Goal: Task Accomplishment & Management: Manage account settings

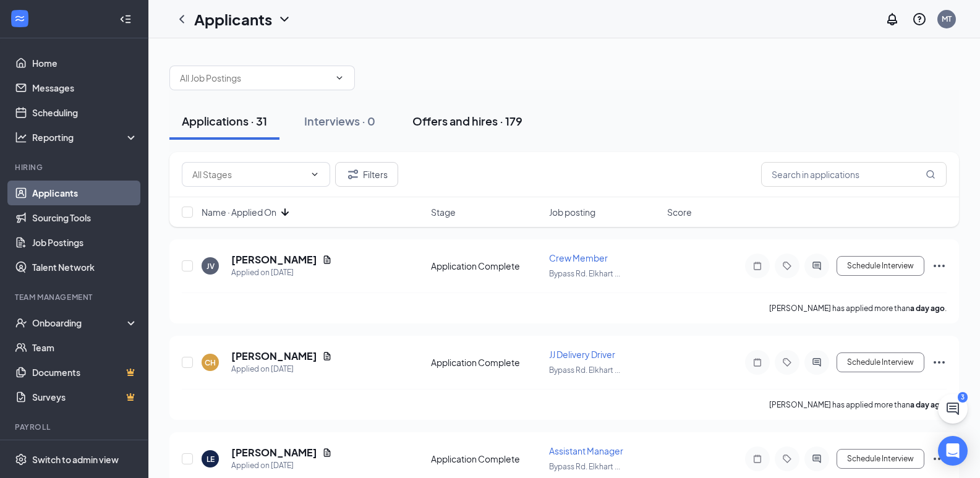
click at [465, 129] on button "Offers and hires · 179" at bounding box center [467, 121] width 135 height 37
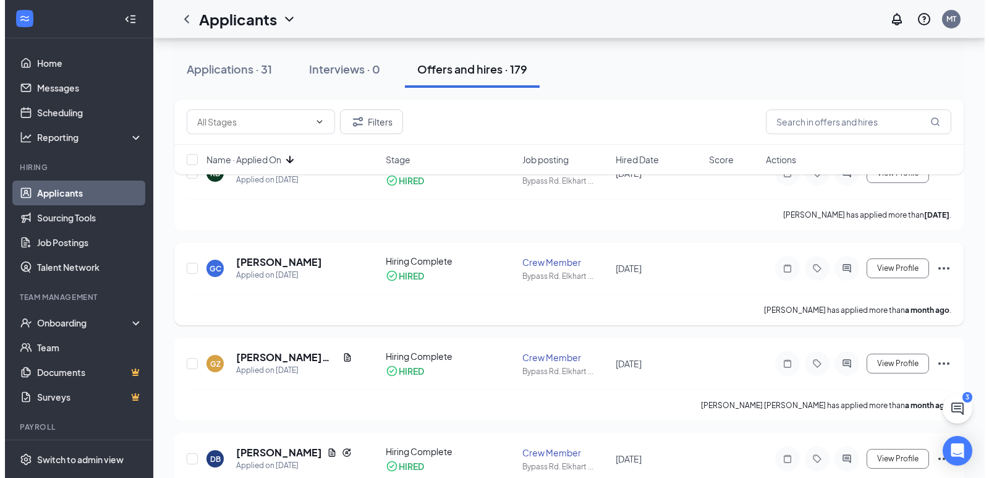
scroll to position [124, 0]
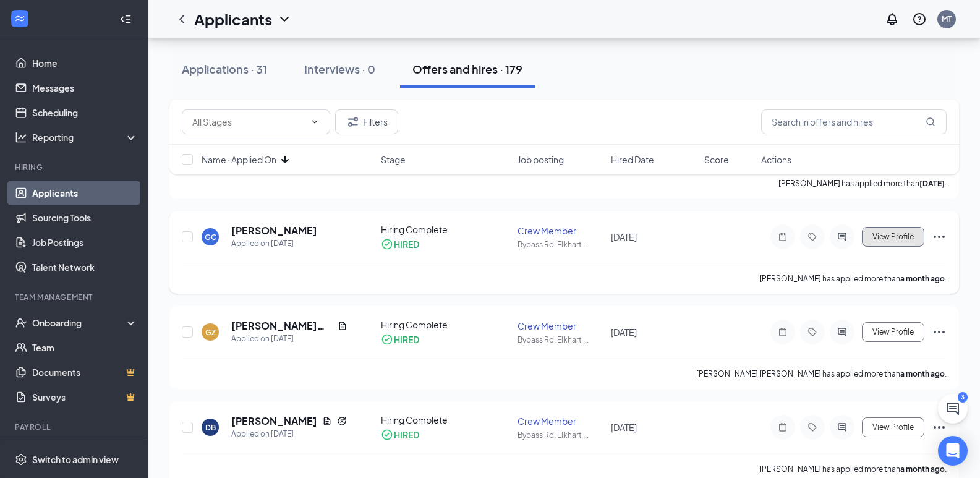
click at [913, 240] on button "View Profile" at bounding box center [893, 237] width 62 height 20
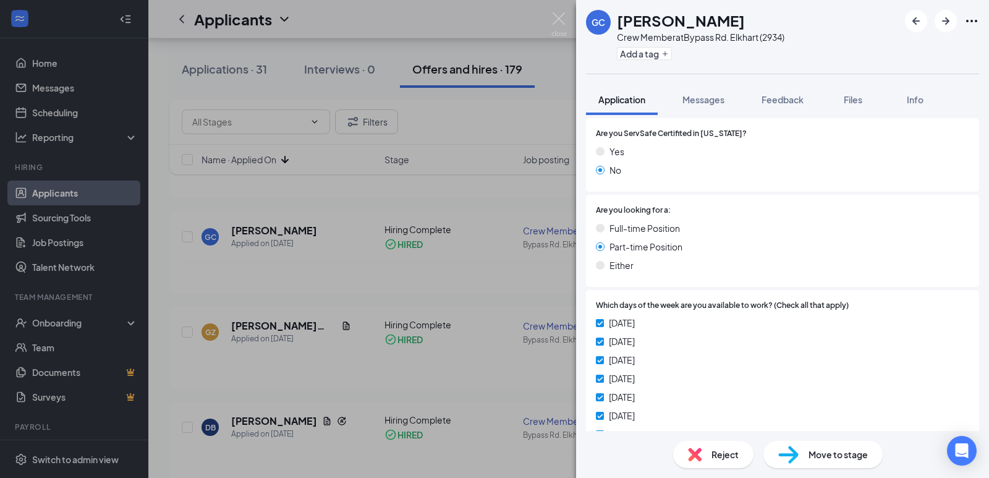
scroll to position [250, 0]
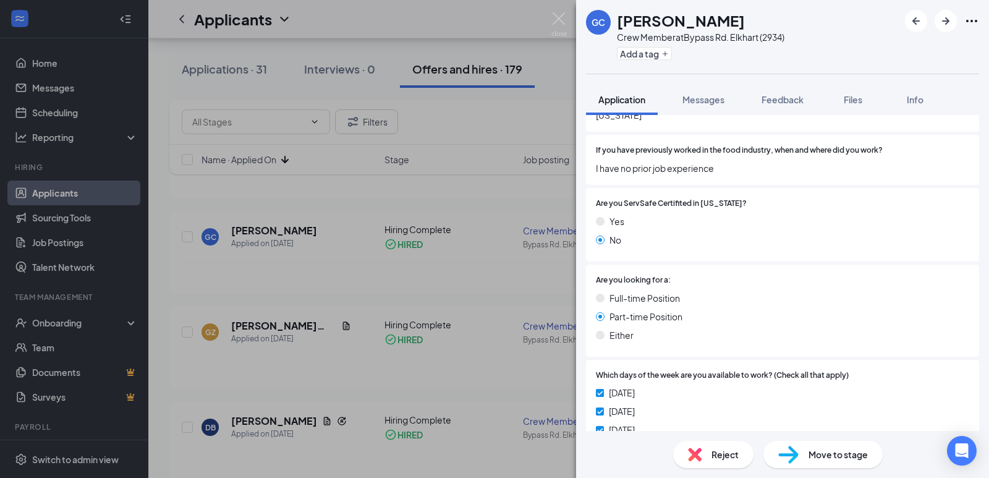
click at [286, 92] on div "GC [PERSON_NAME] Crew Member at Bypass Rd. Elkhart (2934) Add a tag Application…" at bounding box center [494, 239] width 989 height 478
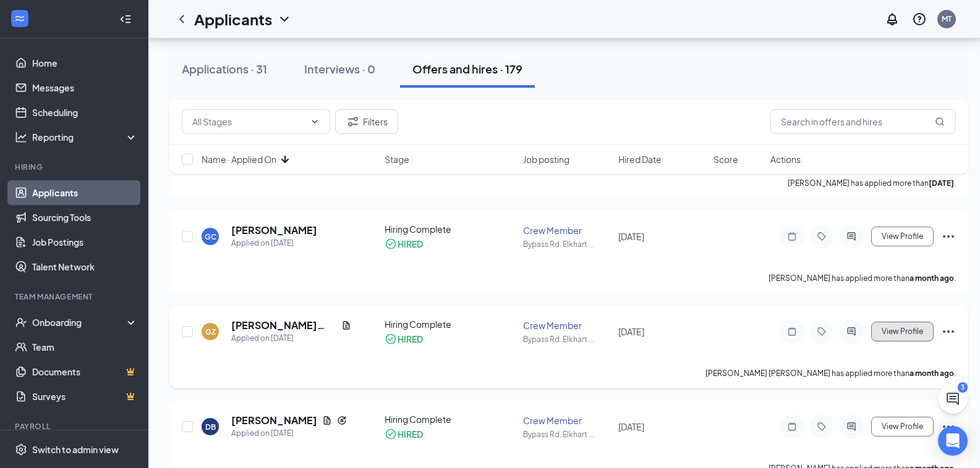
click at [889, 334] on span "View Profile" at bounding box center [901, 332] width 41 height 9
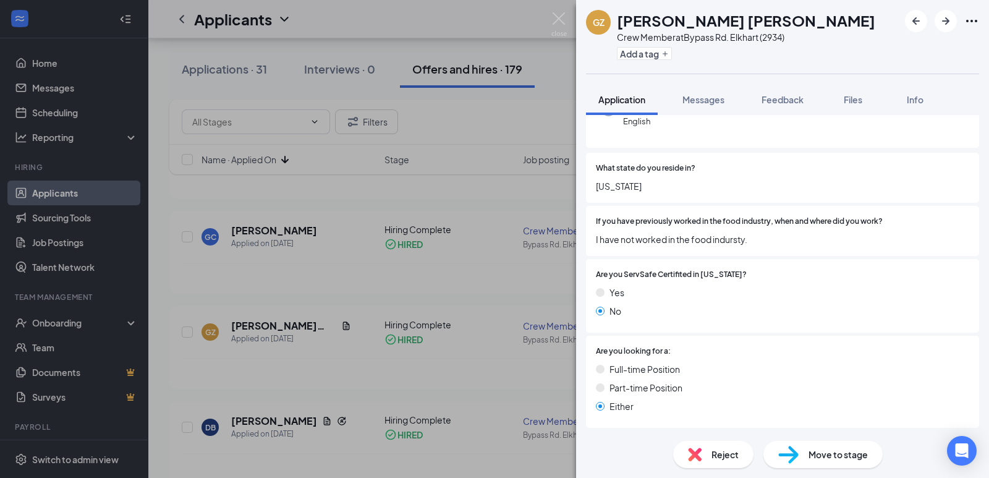
scroll to position [185, 0]
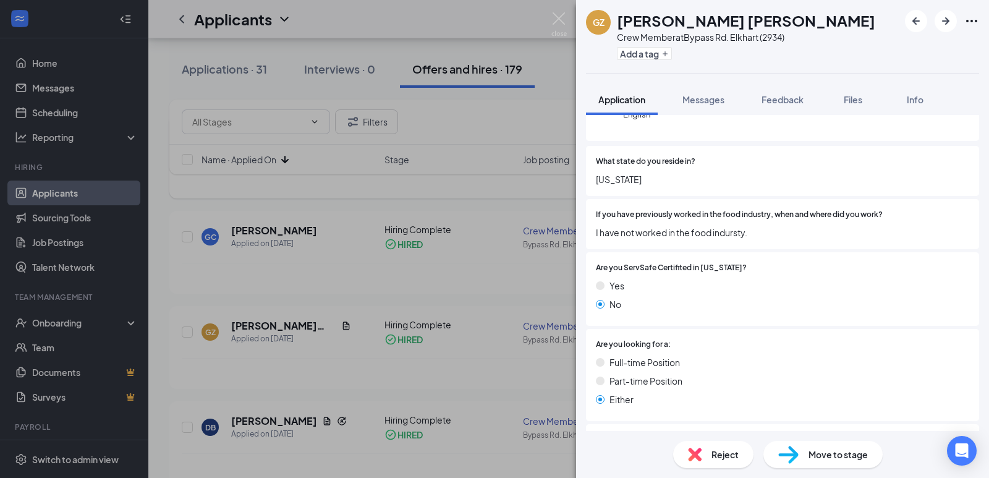
click at [367, 192] on div "GZ Gage Zinich Crew Member at Bypass Rd. Elkhart (2934) Add a tag Application M…" at bounding box center [494, 239] width 989 height 478
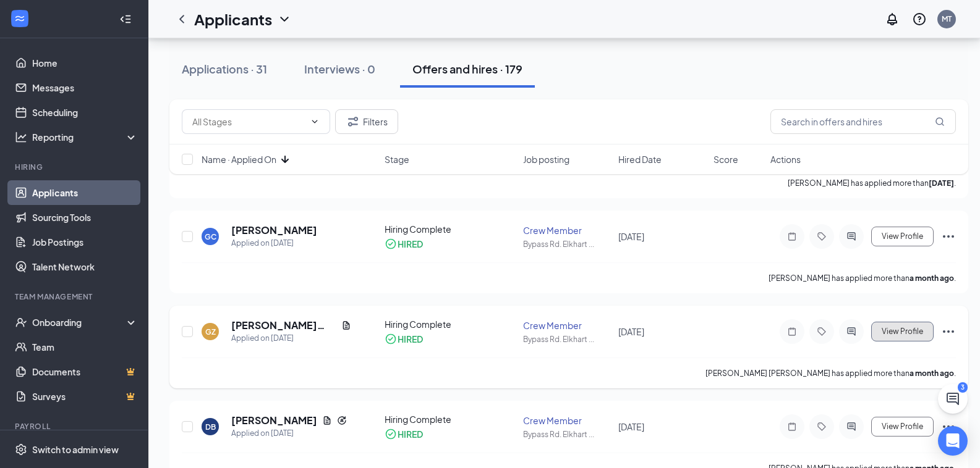
click at [909, 328] on span "View Profile" at bounding box center [901, 332] width 41 height 9
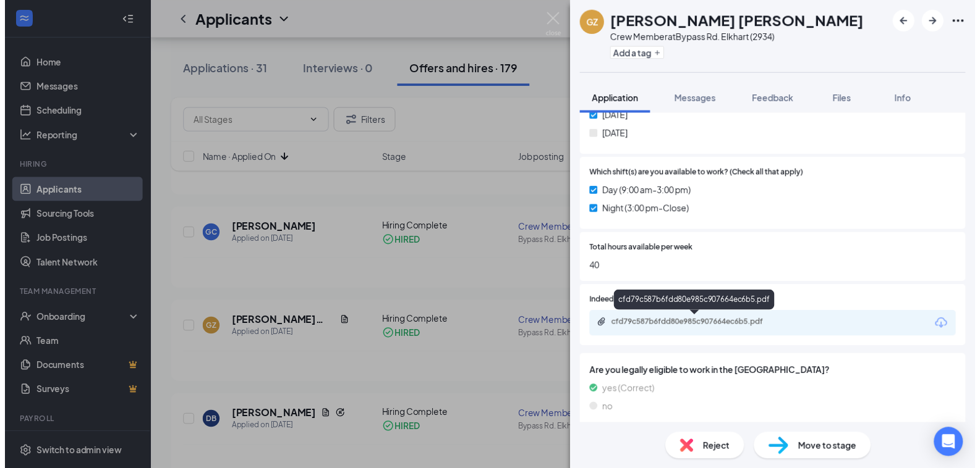
scroll to position [626, 0]
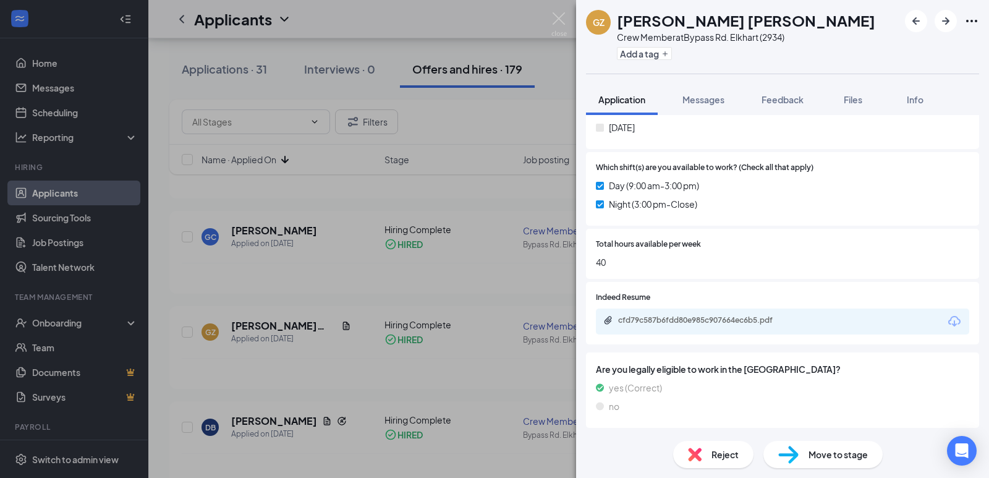
click at [311, 188] on div "GZ Gage Zinich Crew Member at Bypass Rd. Elkhart (2934) Add a tag Application M…" at bounding box center [494, 239] width 989 height 478
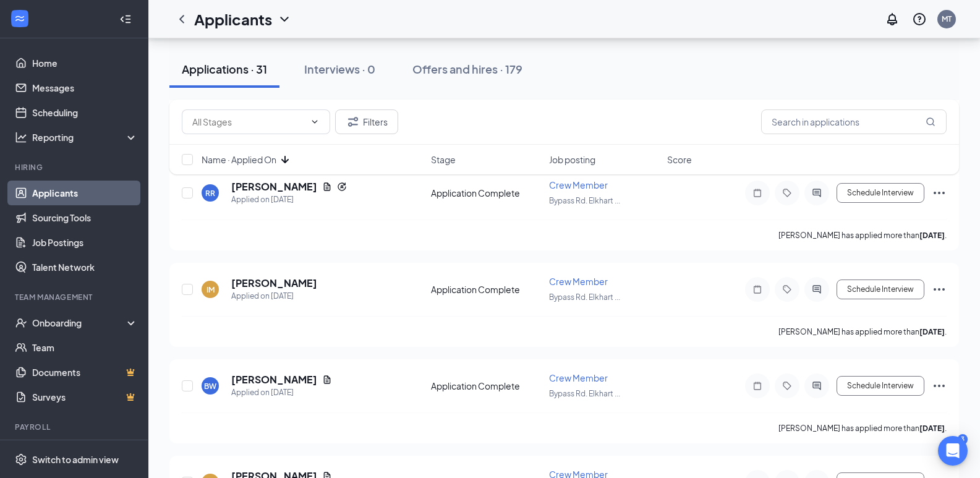
scroll to position [1826, 0]
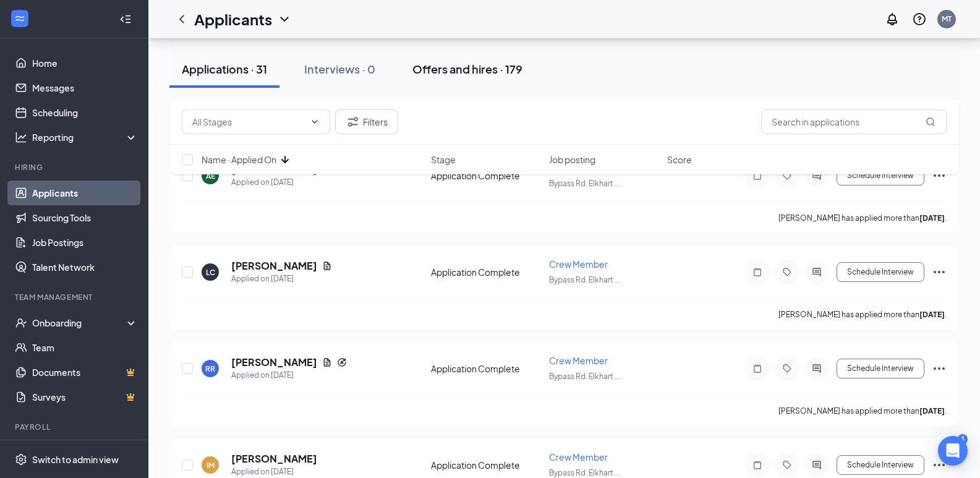
click at [423, 57] on button "Offers and hires · 179" at bounding box center [467, 69] width 135 height 37
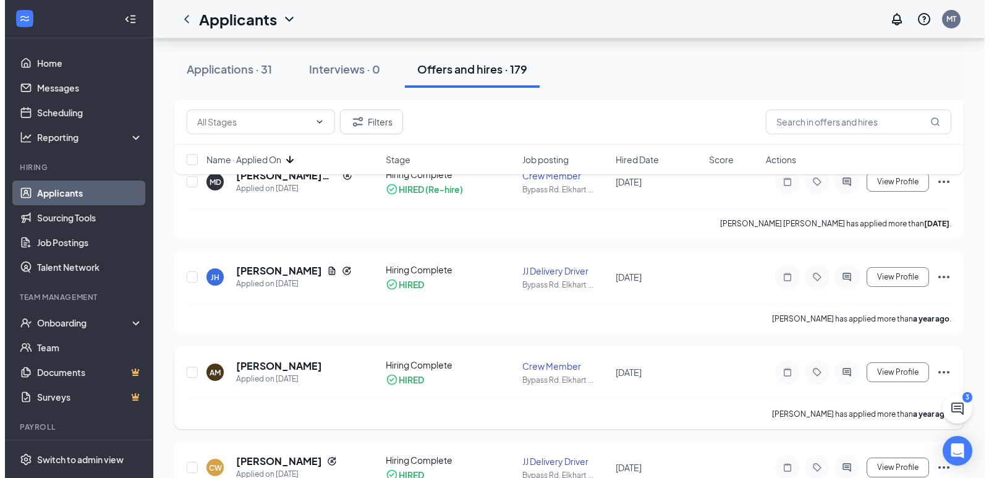
scroll to position [1360, 0]
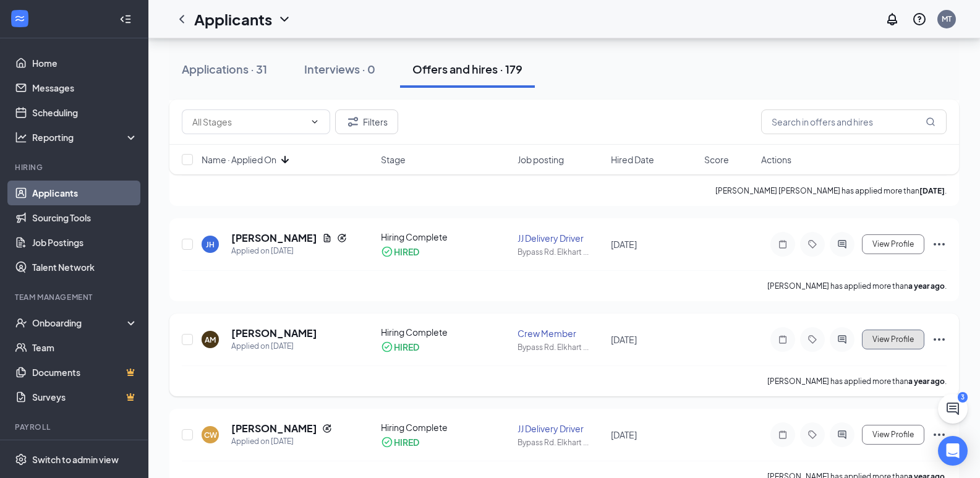
click at [895, 341] on span "View Profile" at bounding box center [892, 339] width 41 height 9
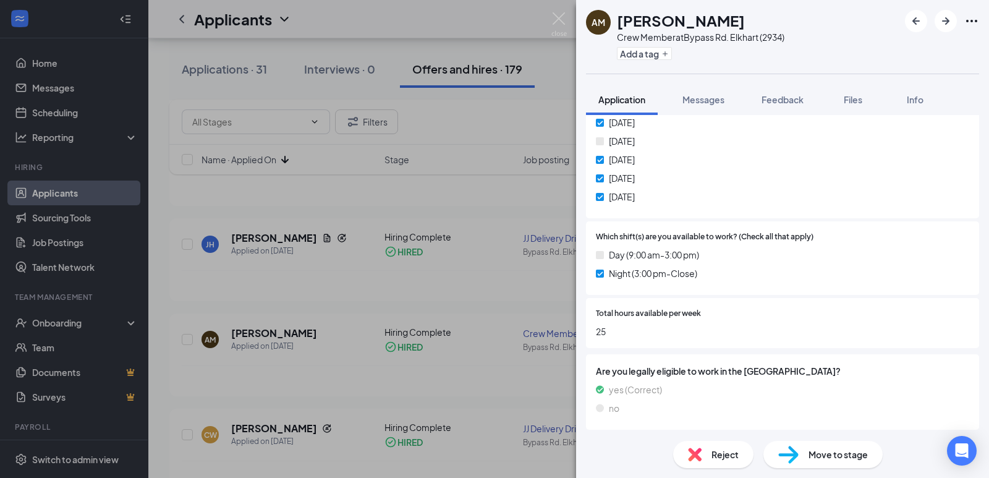
scroll to position [559, 0]
